Goal: Information Seeking & Learning: Learn about a topic

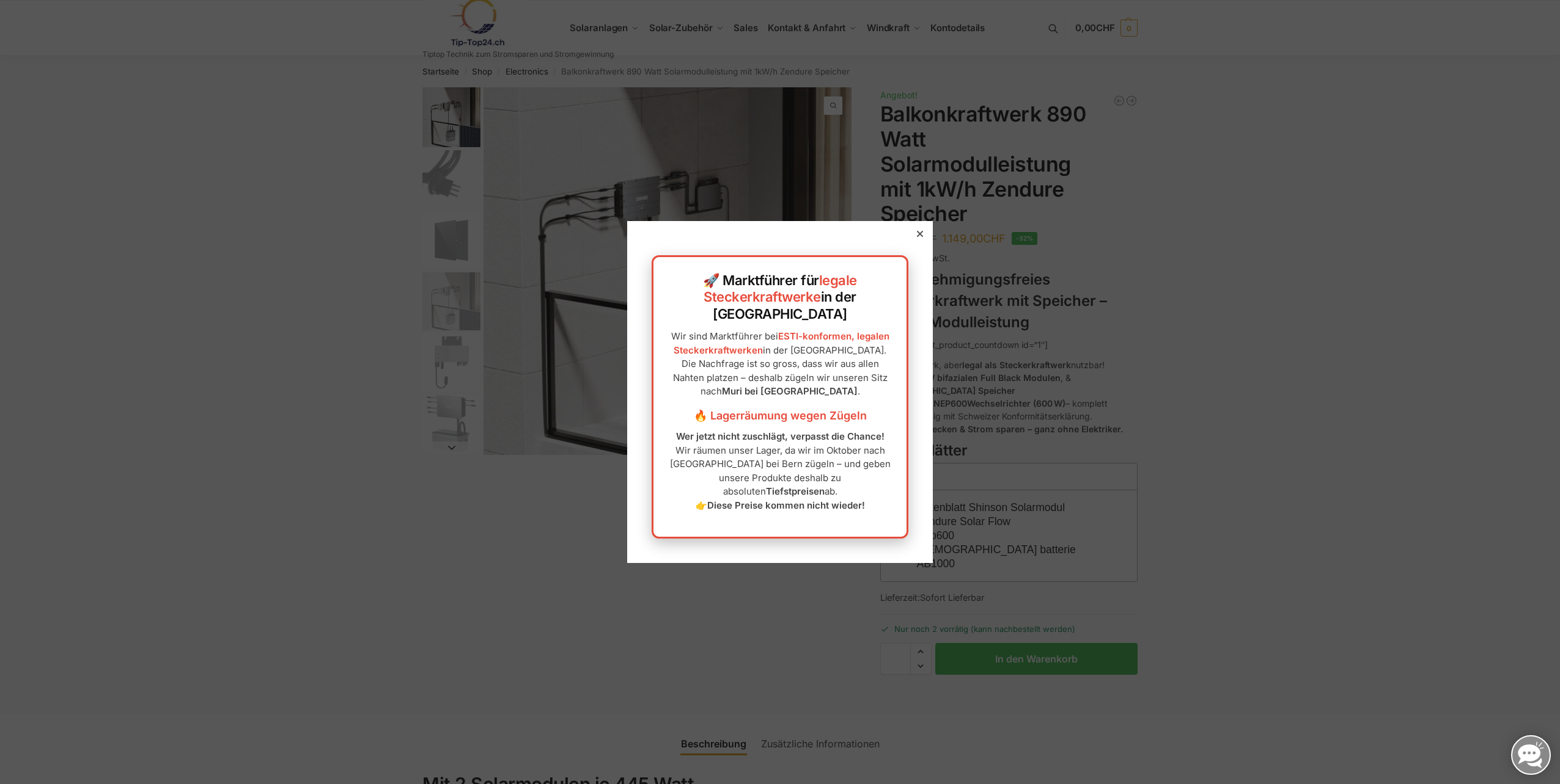
click at [917, 237] on icon at bounding box center [919, 233] width 6 height 6
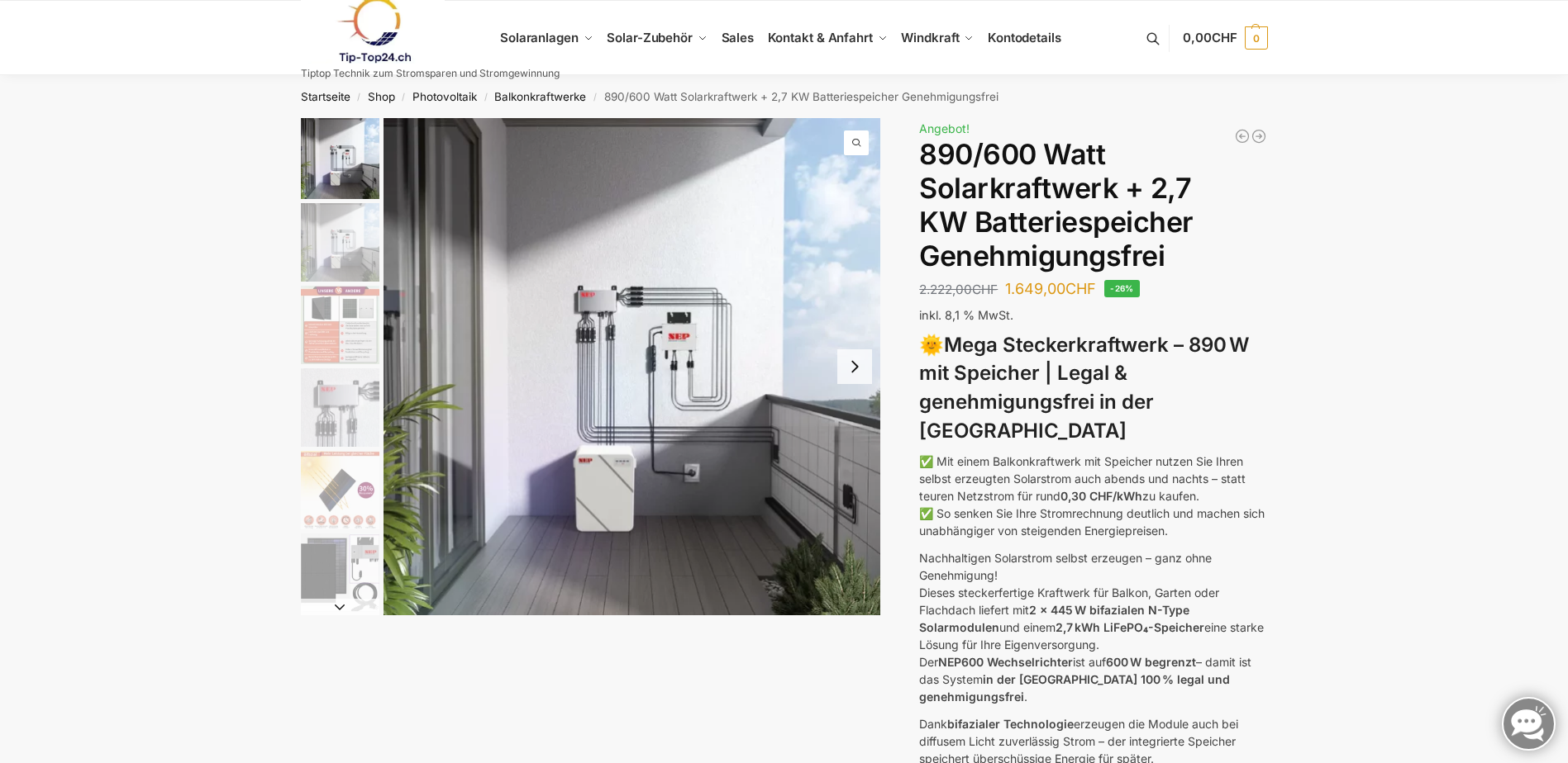
click at [344, 231] on img "2 / 12" at bounding box center [340, 243] width 79 height 79
click at [342, 340] on img "3 / 12" at bounding box center [340, 326] width 79 height 79
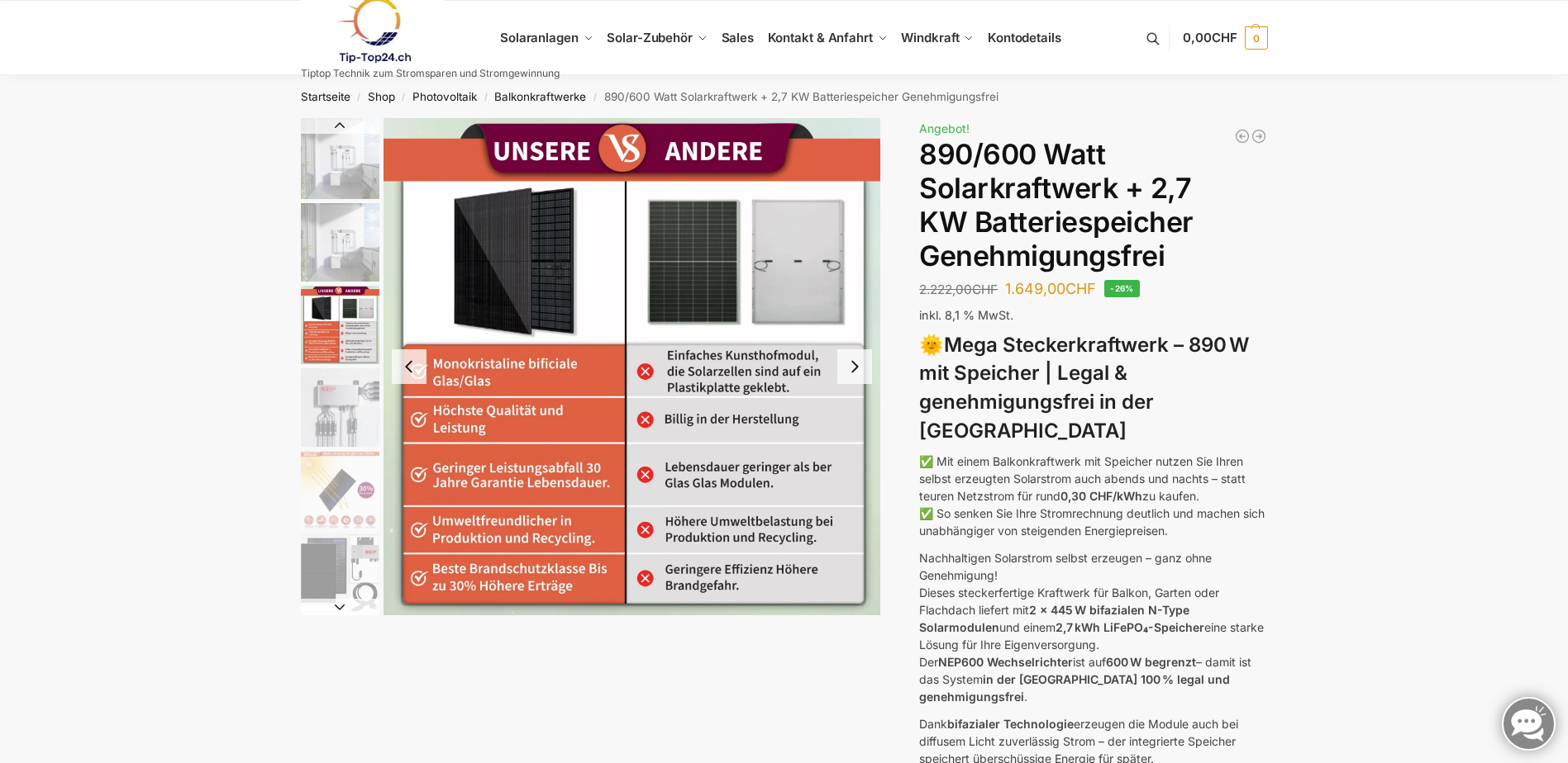
click at [345, 218] on img "2 / 12" at bounding box center [340, 243] width 79 height 79
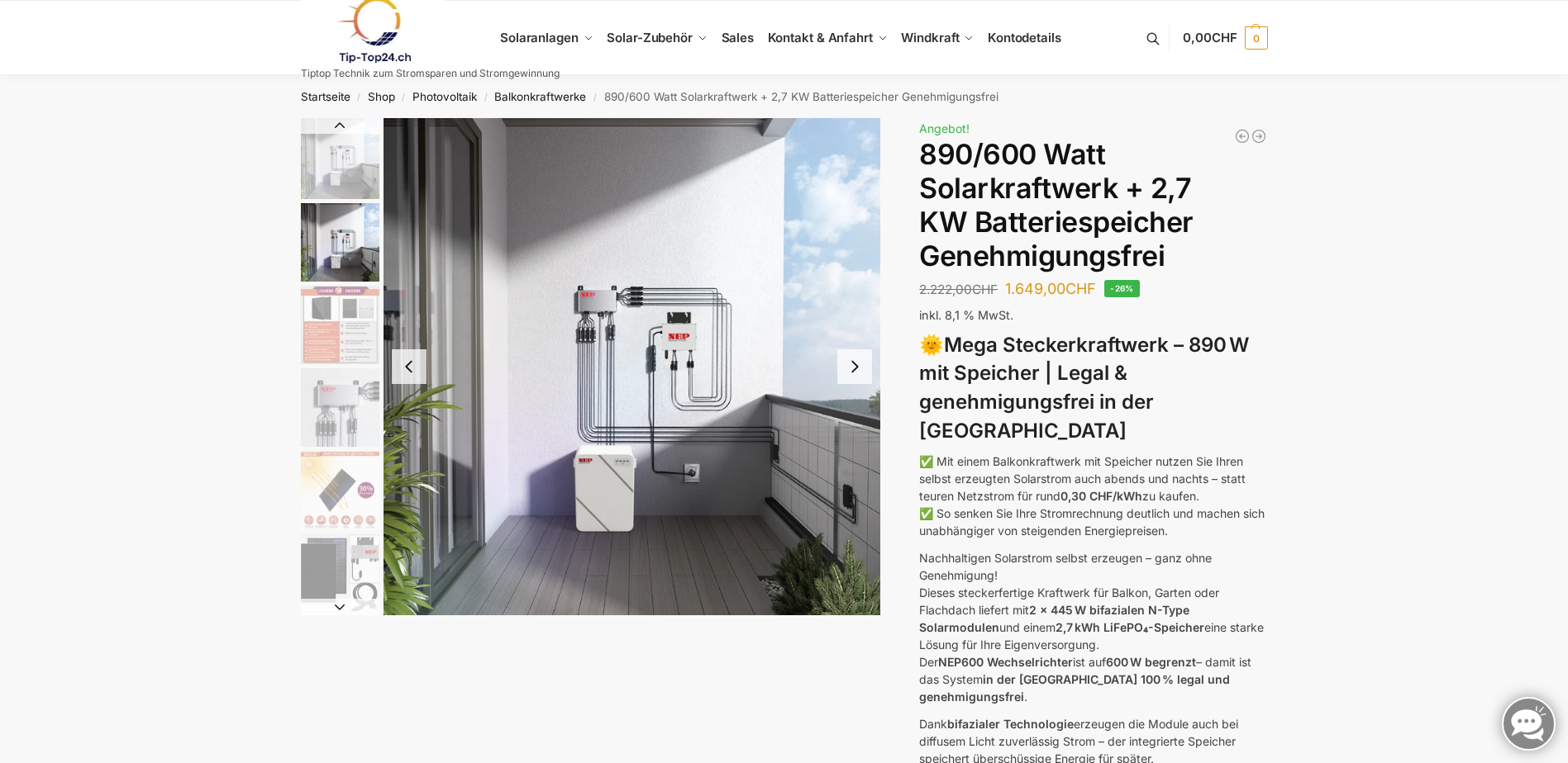
click at [337, 302] on img "3 / 12" at bounding box center [340, 326] width 79 height 79
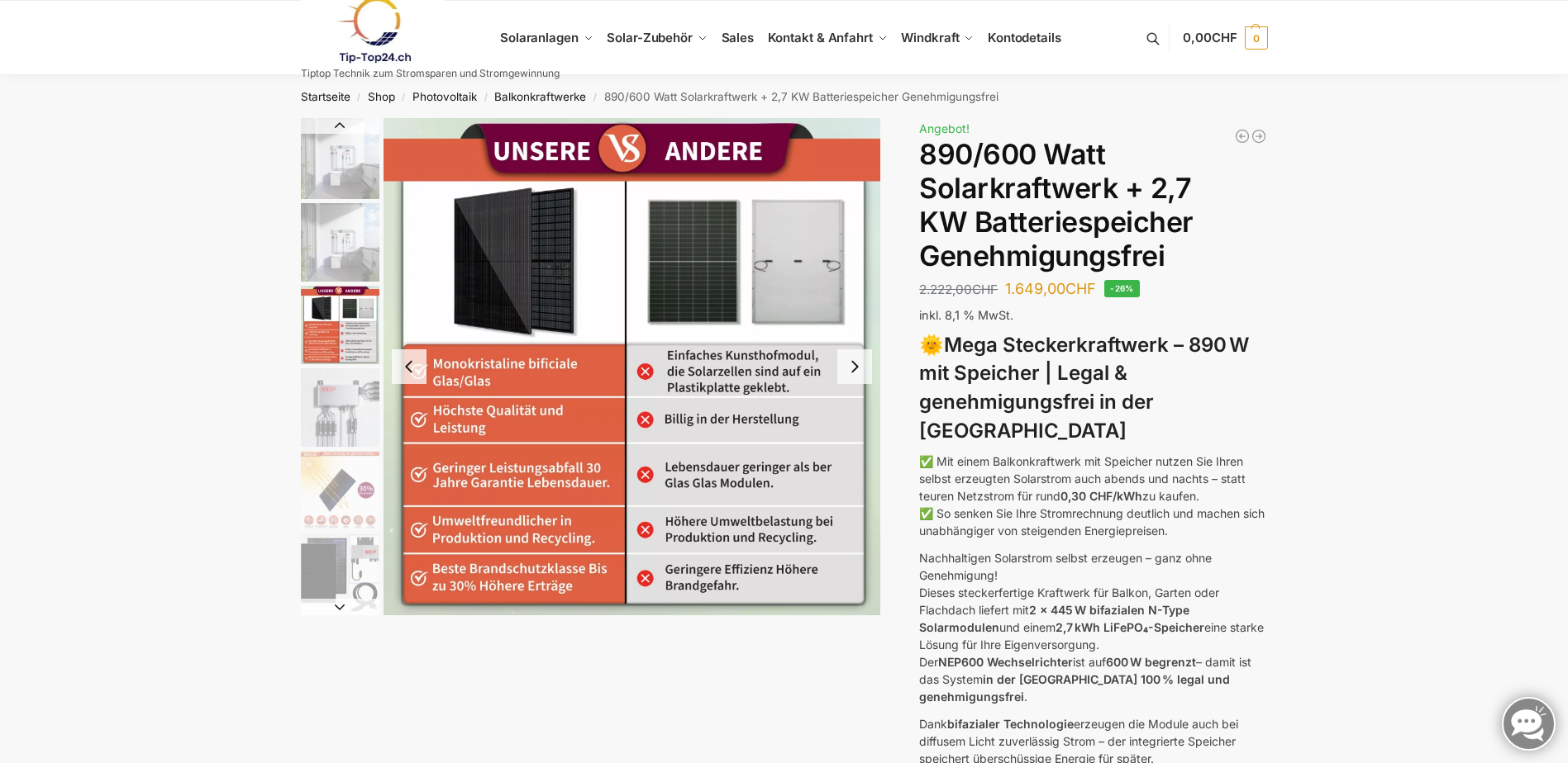
click at [336, 423] on img "4 / 12" at bounding box center [340, 408] width 79 height 79
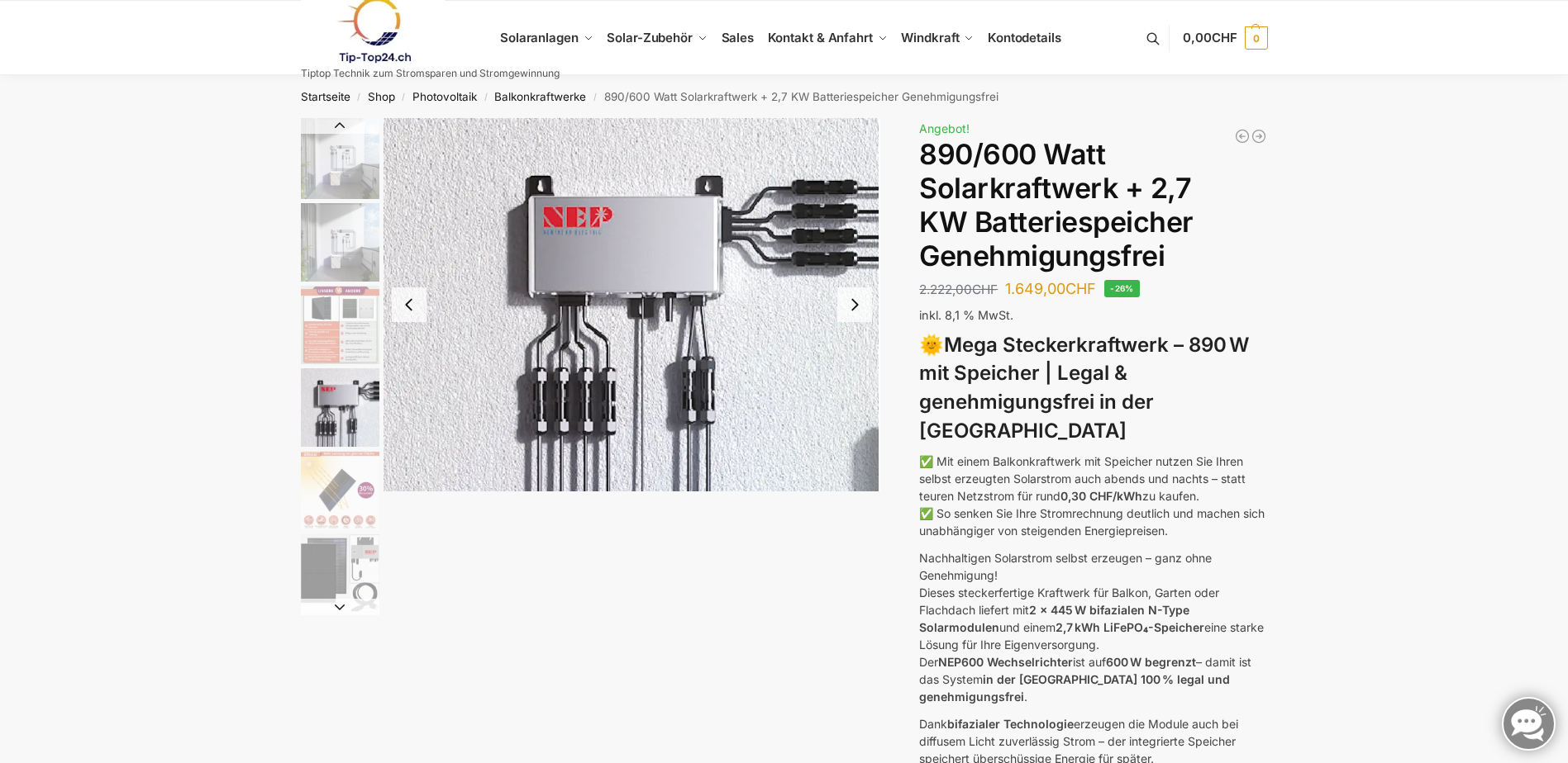
click at [320, 500] on img "5 / 12" at bounding box center [340, 491] width 79 height 79
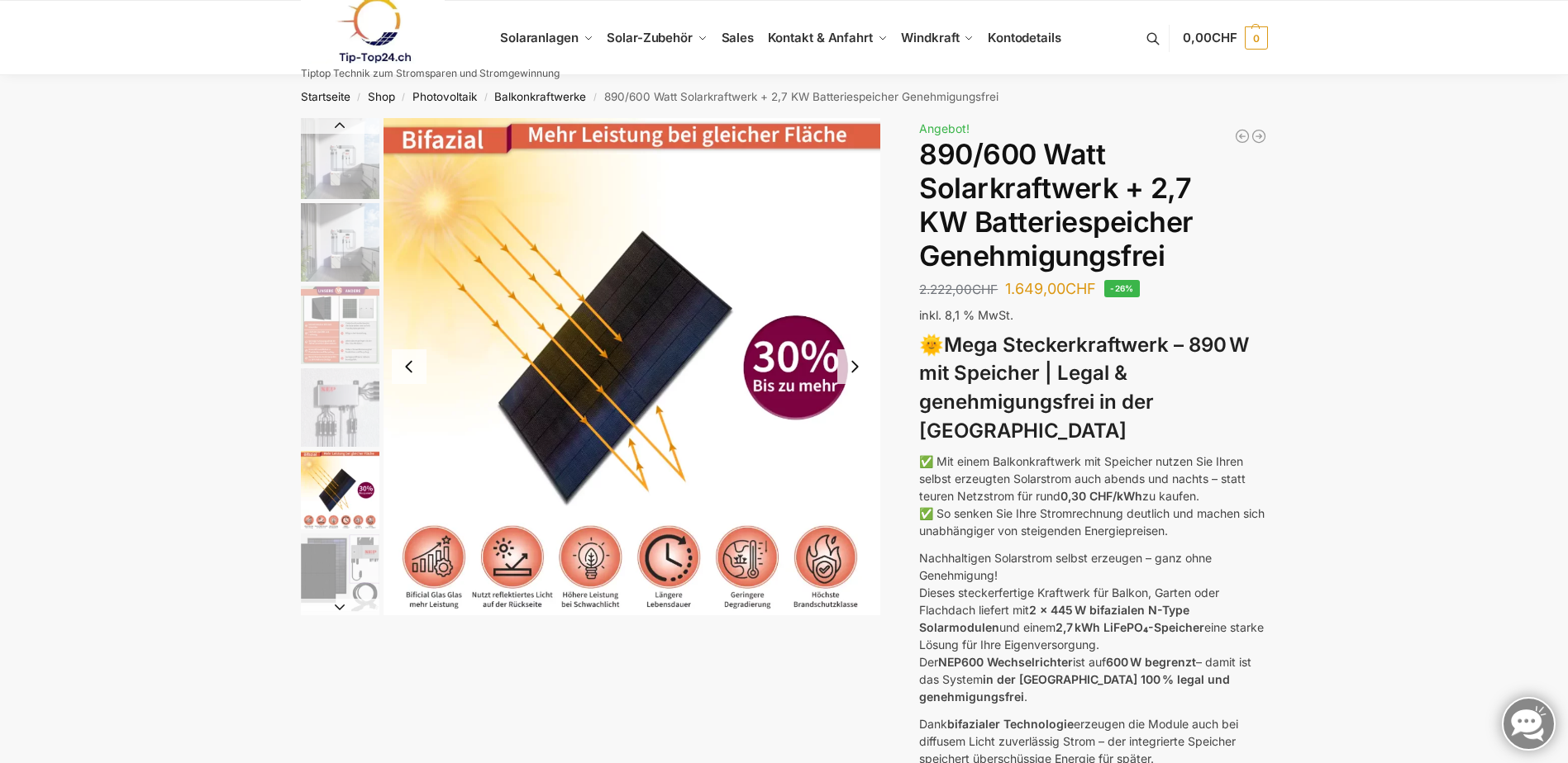
click at [339, 382] on img "4 / 12" at bounding box center [340, 408] width 79 height 79
